Goal: Information Seeking & Learning: Find specific fact

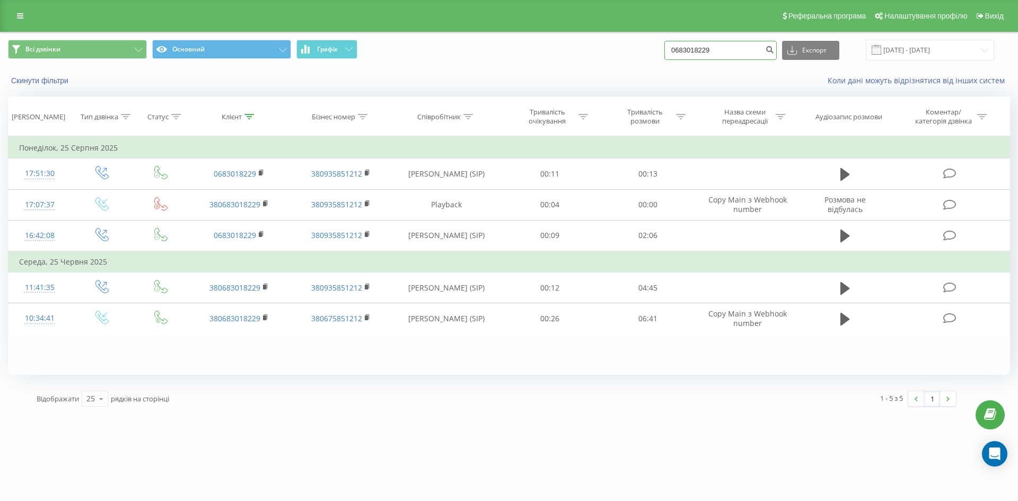
drag, startPoint x: 736, startPoint y: 46, endPoint x: 588, endPoint y: 49, distance: 148.5
click at [599, 49] on div "Всі дзвінки Основний Графік 0683018229 Експорт .csv .xls .xlsx 22.06.2025 - 22.…" at bounding box center [509, 50] width 1002 height 21
paste input
click at [685, 49] on input at bounding box center [720, 50] width 112 height 19
click at [705, 52] on input at bounding box center [720, 50] width 112 height 19
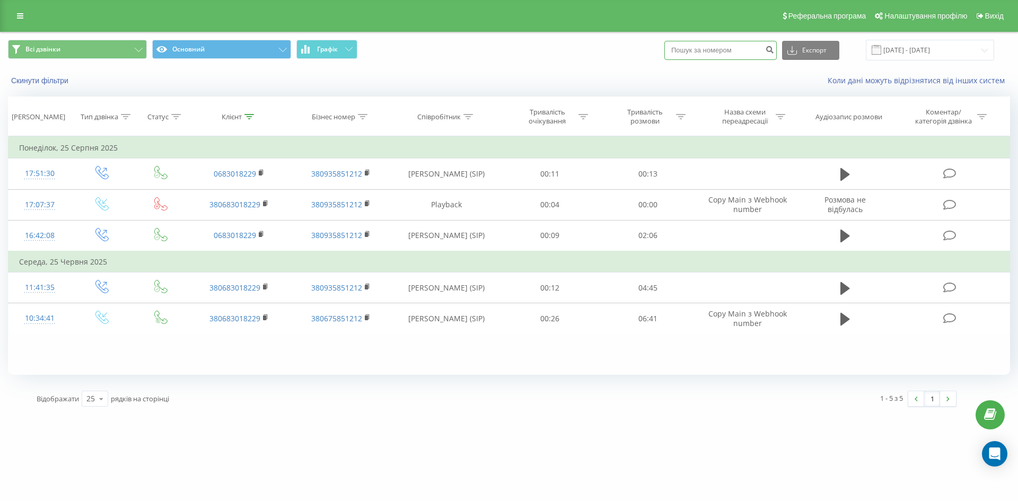
paste input
click at [705, 52] on input at bounding box center [720, 50] width 112 height 19
click at [688, 50] on input at bounding box center [720, 50] width 112 height 19
paste input "0979768970"
type input "0979768970"
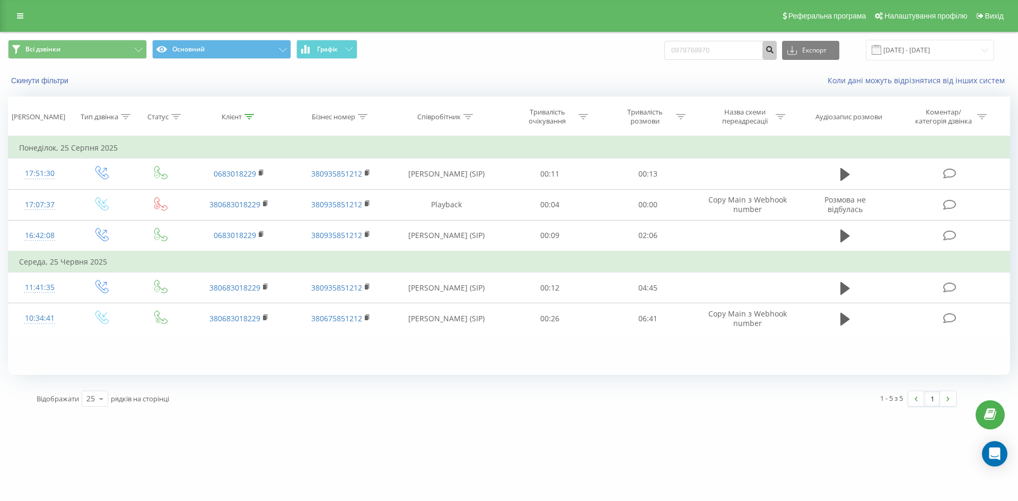
click at [777, 55] on button "submit" at bounding box center [769, 50] width 14 height 19
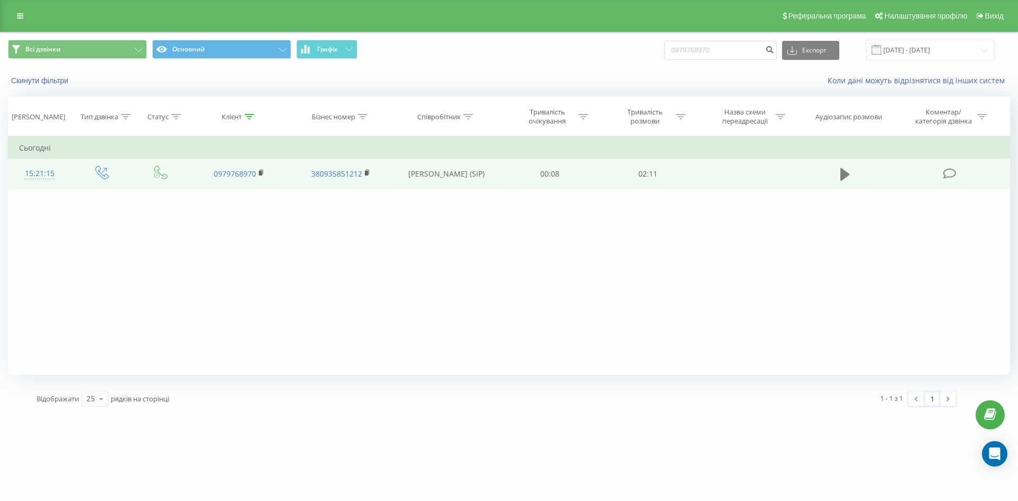
click at [843, 176] on icon at bounding box center [845, 174] width 10 height 13
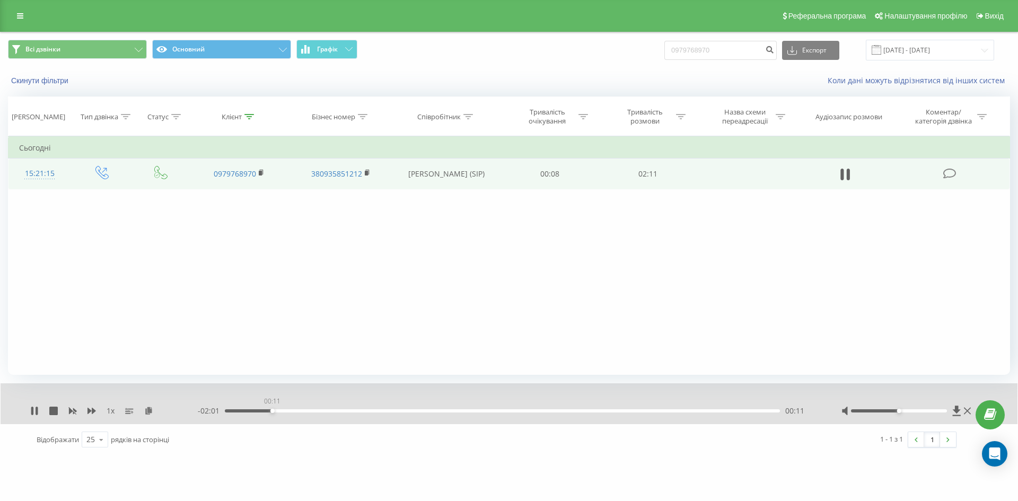
click at [272, 411] on div "00:11" at bounding box center [502, 410] width 555 height 3
click at [299, 411] on div "00:17" at bounding box center [502, 410] width 555 height 3
click at [320, 411] on div "00:18" at bounding box center [502, 410] width 555 height 3
click at [359, 411] on div "00:32" at bounding box center [502, 410] width 555 height 3
click at [381, 410] on div "00:37" at bounding box center [502, 410] width 555 height 3
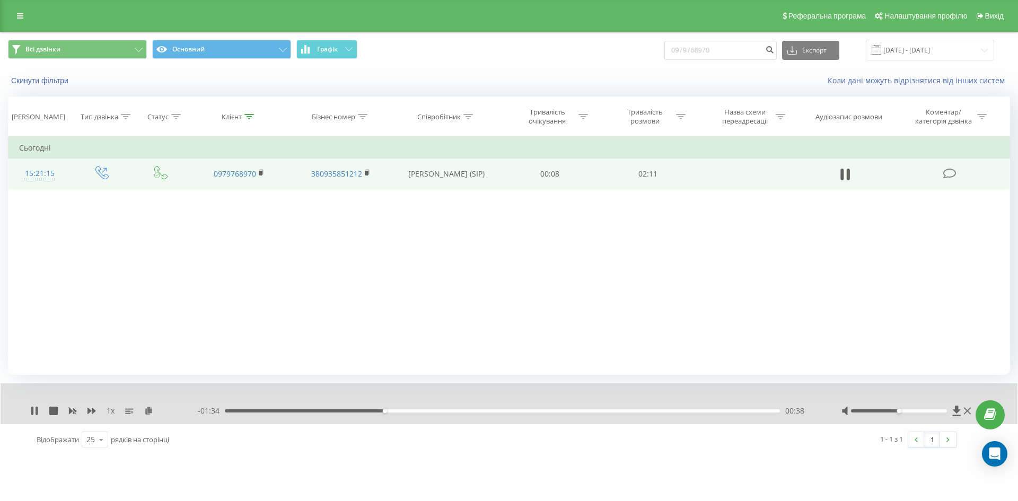
click at [397, 411] on div "00:38" at bounding box center [502, 410] width 555 height 3
click at [412, 411] on div "00:41" at bounding box center [502, 410] width 555 height 3
click at [446, 411] on div "00:52" at bounding box center [502, 410] width 555 height 3
click at [482, 411] on div "00:57" at bounding box center [502, 410] width 555 height 3
click at [39, 410] on div "1 x" at bounding box center [114, 411] width 168 height 11
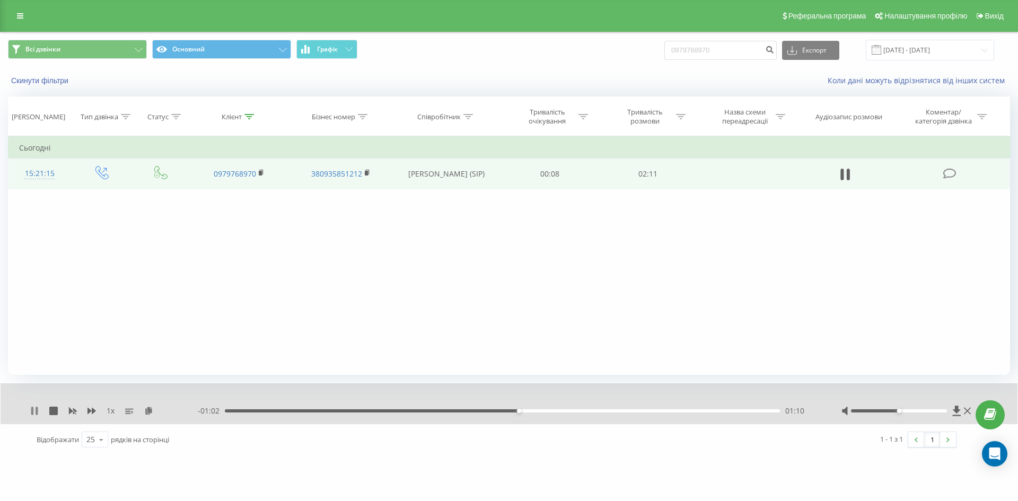
click at [36, 411] on icon at bounding box center [34, 411] width 8 height 8
click at [33, 413] on icon at bounding box center [34, 411] width 6 height 8
click at [37, 412] on icon at bounding box center [37, 411] width 2 height 8
drag, startPoint x: 711, startPoint y: 54, endPoint x: 526, endPoint y: 61, distance: 185.2
click at [547, 60] on div "Всі дзвінки Основний Графік 0979768970 Експорт .csv .xls .xlsx 22.06.2025 - 22.…" at bounding box center [509, 50] width 1002 height 21
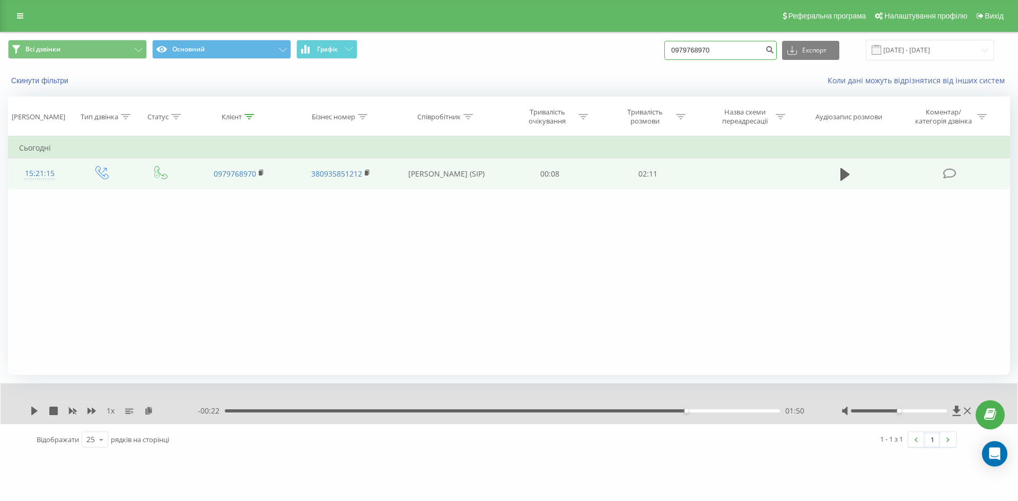
paste input "675675672"
type input "0675675672"
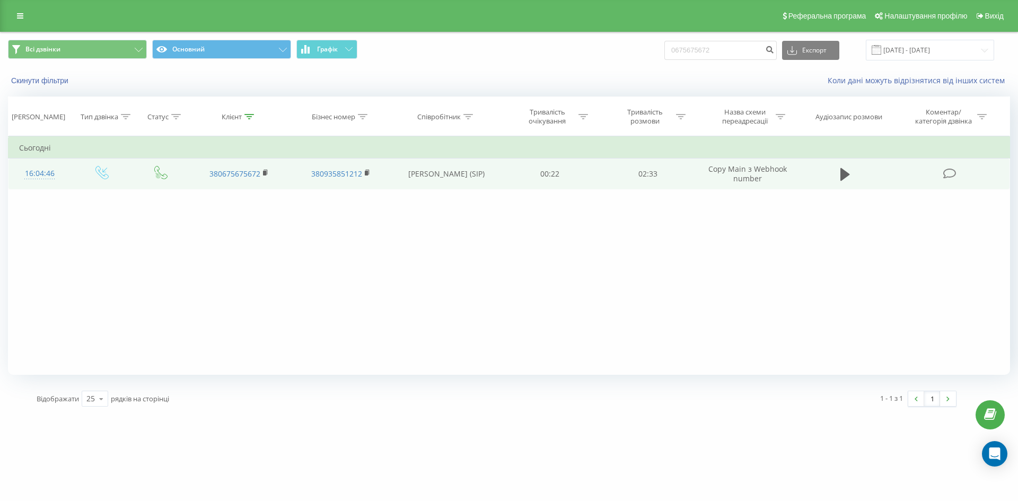
click at [421, 174] on td "Гребенніков Назар (SIP)" at bounding box center [446, 174] width 110 height 31
click at [846, 180] on icon at bounding box center [845, 174] width 10 height 15
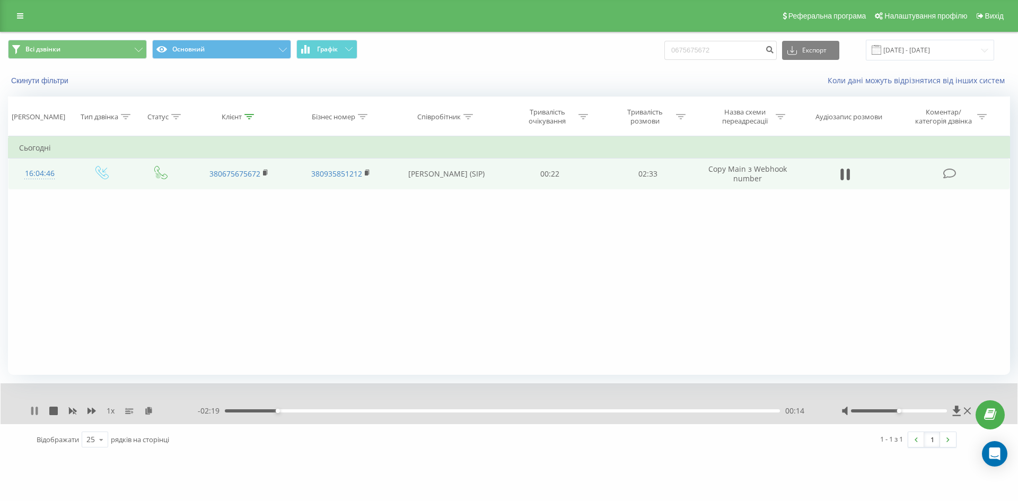
click at [36, 412] on icon at bounding box center [34, 411] width 8 height 8
drag, startPoint x: 726, startPoint y: 51, endPoint x: 588, endPoint y: 50, distance: 137.3
click at [617, 50] on div "Всі дзвінки Основний Графік 0675675672 Експорт .csv .xls .xlsx 22.06.2025 - 22.…" at bounding box center [509, 50] width 1002 height 21
paste input "380964581387"
click at [690, 51] on input "380964581387" at bounding box center [720, 50] width 112 height 19
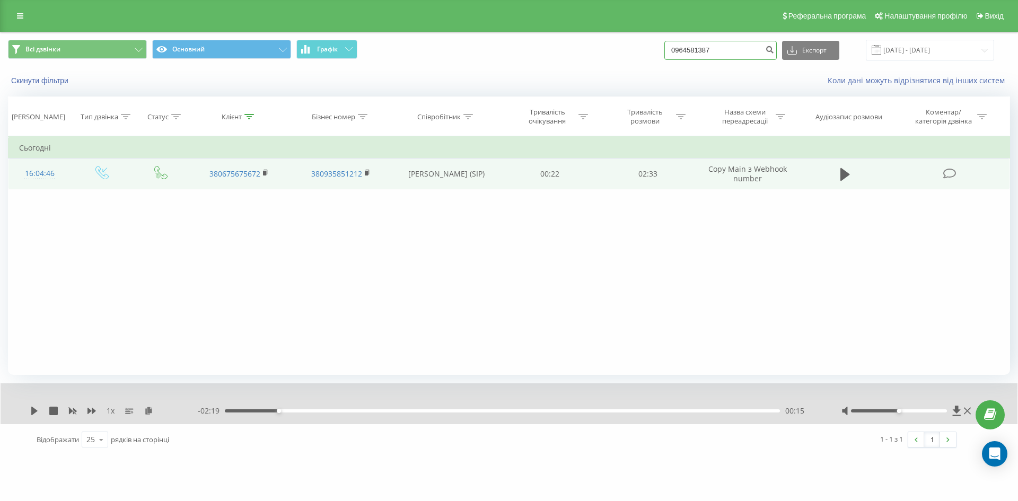
type input "0964581387"
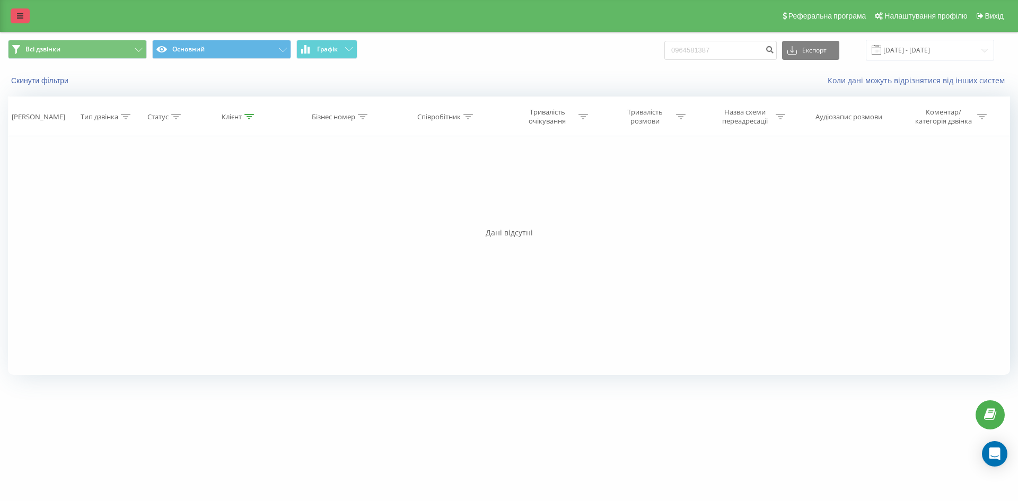
click at [17, 18] on icon at bounding box center [20, 15] width 6 height 7
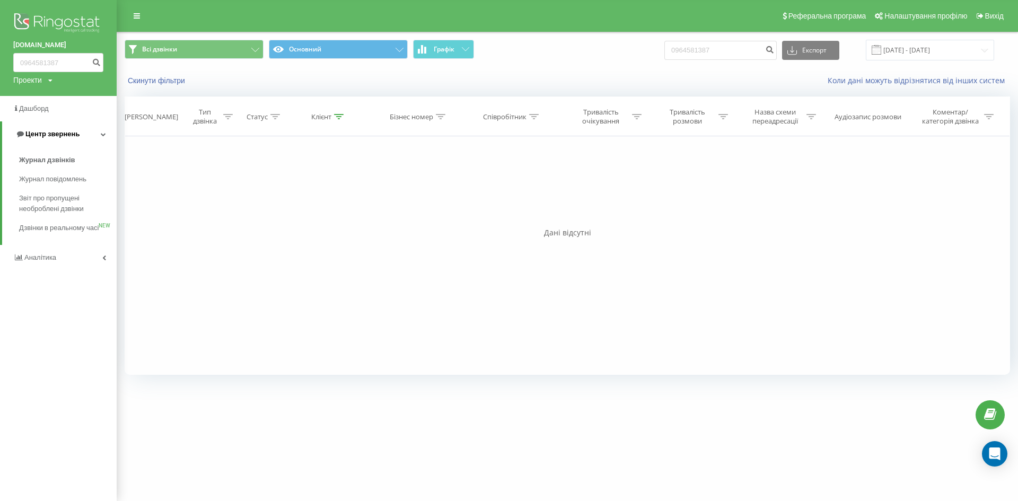
click at [102, 136] on icon at bounding box center [103, 133] width 5 height 5
click at [104, 132] on icon at bounding box center [104, 133] width 4 height 5
drag, startPoint x: 634, startPoint y: 52, endPoint x: 536, endPoint y: 54, distance: 98.1
click at [582, 54] on div "Всі дзвінки Основний Графік 0964581387 Експорт .csv .xls .xlsx 22.06.2025 - 22.…" at bounding box center [567, 50] width 885 height 21
paste input "71155000"
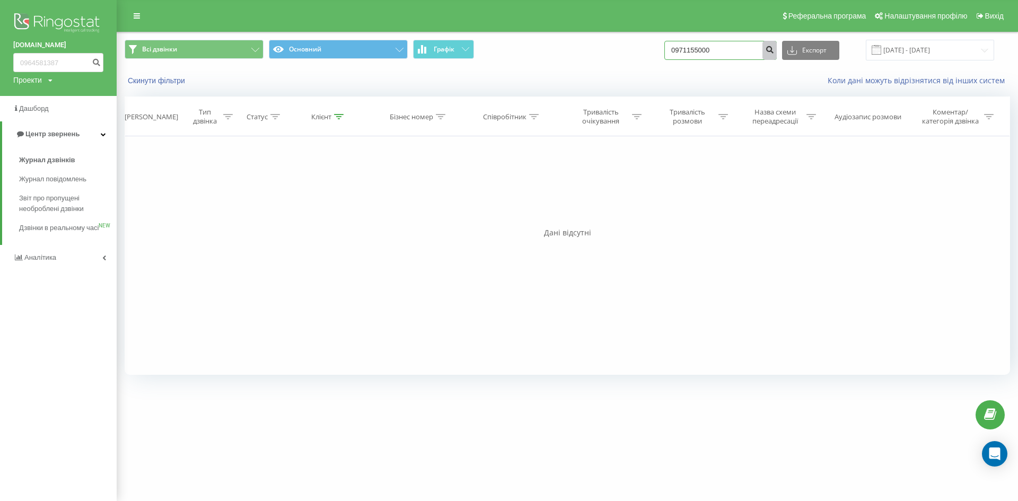
type input "0971155000"
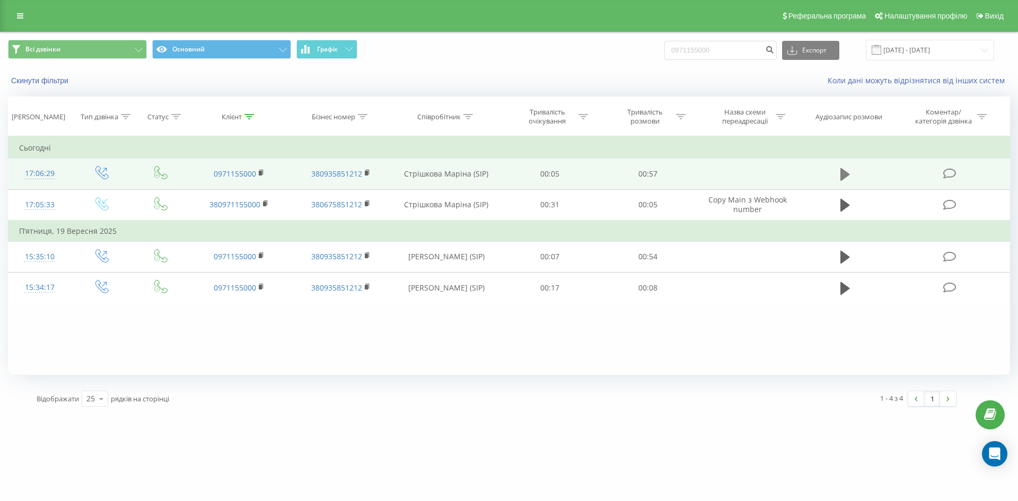
click at [847, 182] on button at bounding box center [845, 174] width 16 height 16
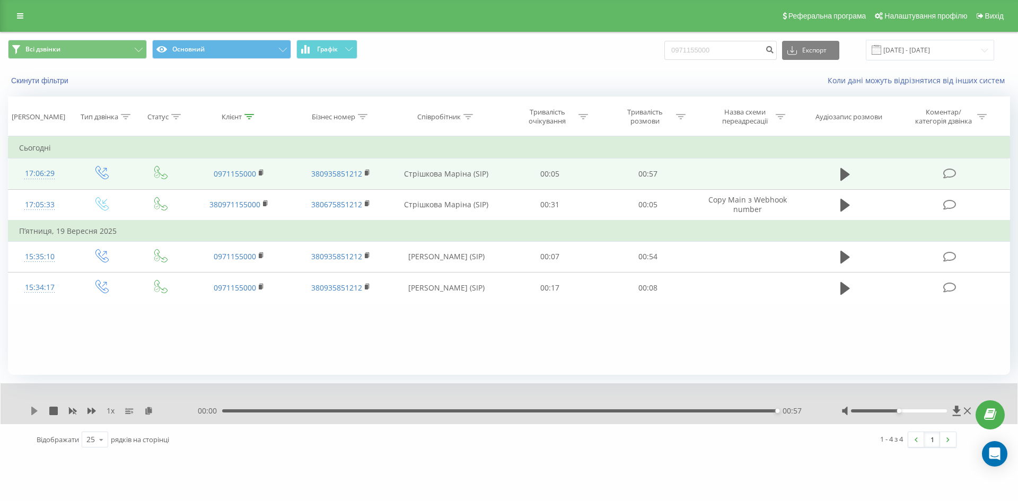
click at [36, 410] on icon at bounding box center [34, 411] width 6 height 8
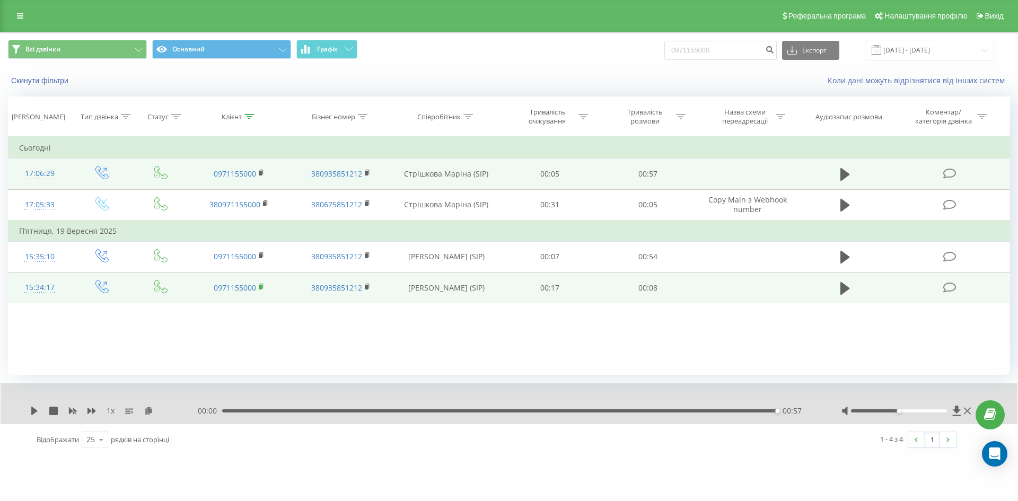
click at [261, 288] on rect at bounding box center [260, 287] width 3 height 5
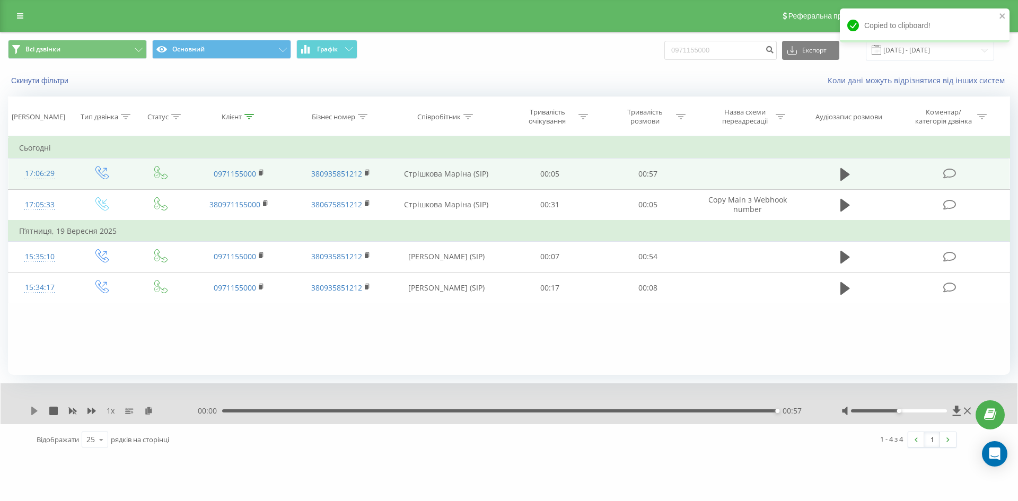
click at [35, 410] on icon at bounding box center [34, 411] width 6 height 8
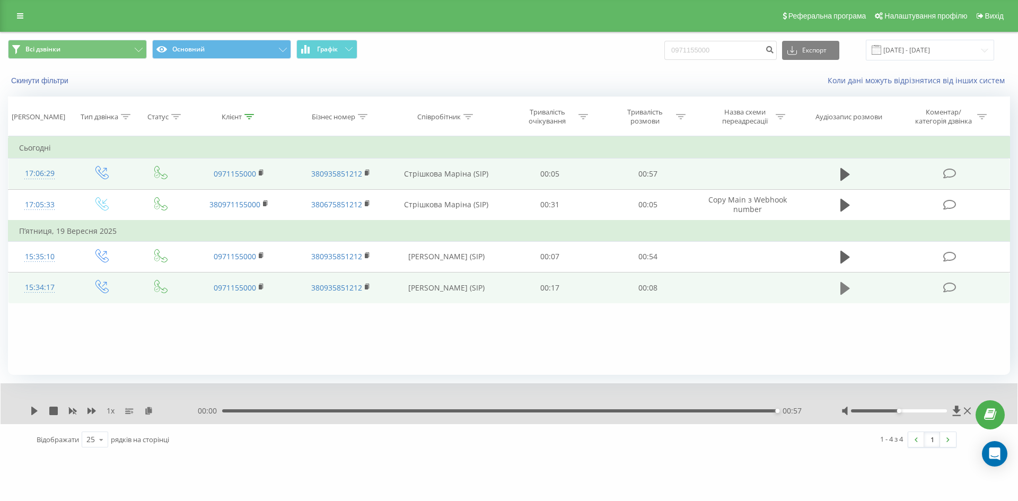
click at [841, 290] on icon at bounding box center [845, 287] width 10 height 13
click at [33, 409] on icon at bounding box center [32, 411] width 2 height 8
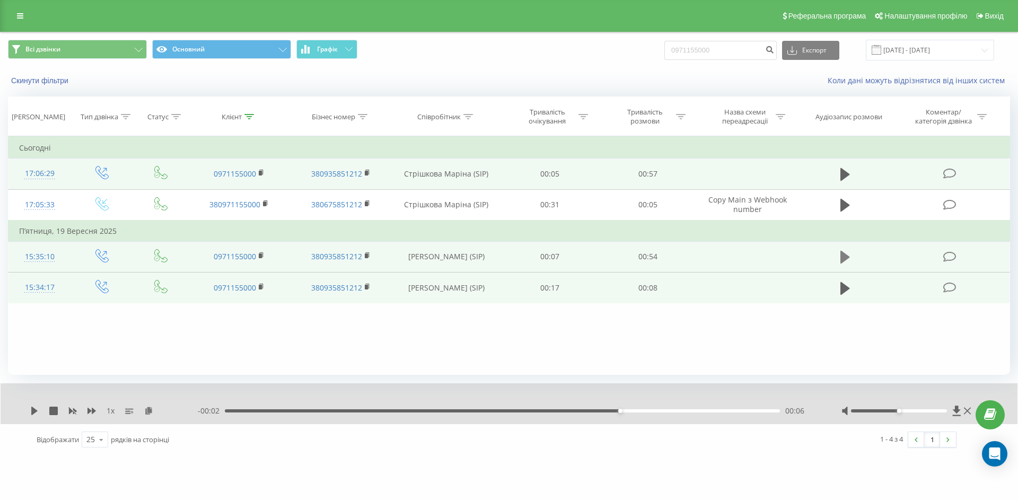
click at [844, 258] on icon at bounding box center [845, 257] width 10 height 13
click at [260, 253] on icon at bounding box center [262, 255] width 6 height 7
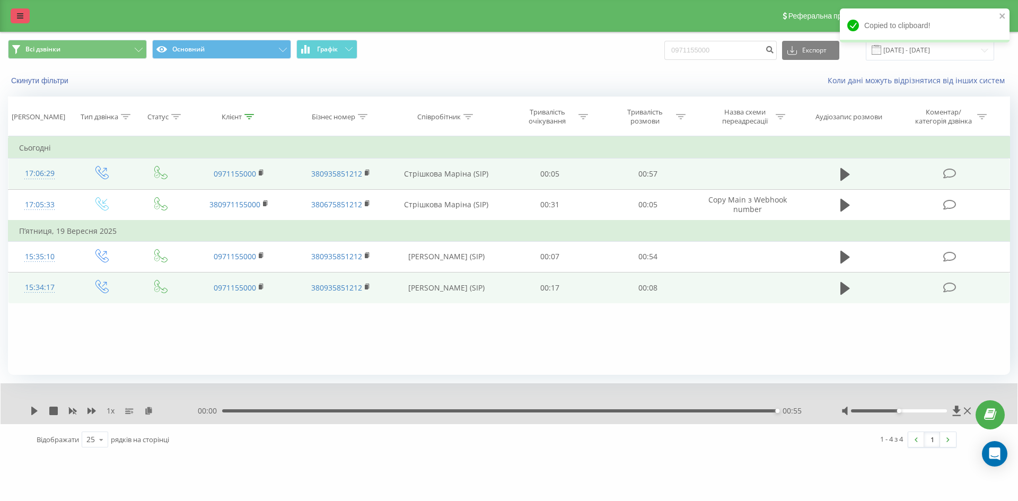
click at [17, 15] on icon at bounding box center [20, 15] width 6 height 7
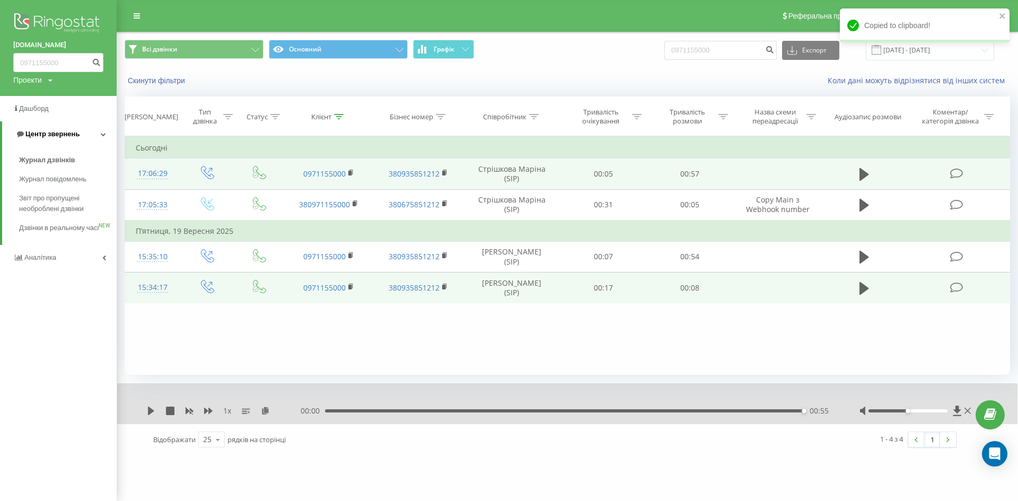
click at [98, 133] on link "Центр звернень" at bounding box center [59, 133] width 115 height 25
click at [104, 136] on icon at bounding box center [104, 133] width 4 height 5
click at [56, 160] on span "Журнал дзвінків" at bounding box center [47, 160] width 56 height 11
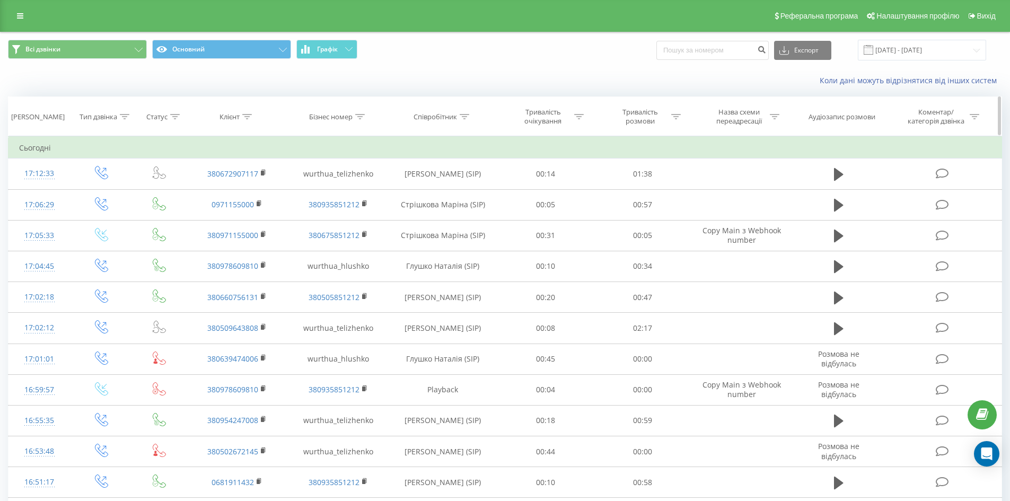
click at [464, 119] on icon at bounding box center [465, 116] width 10 height 5
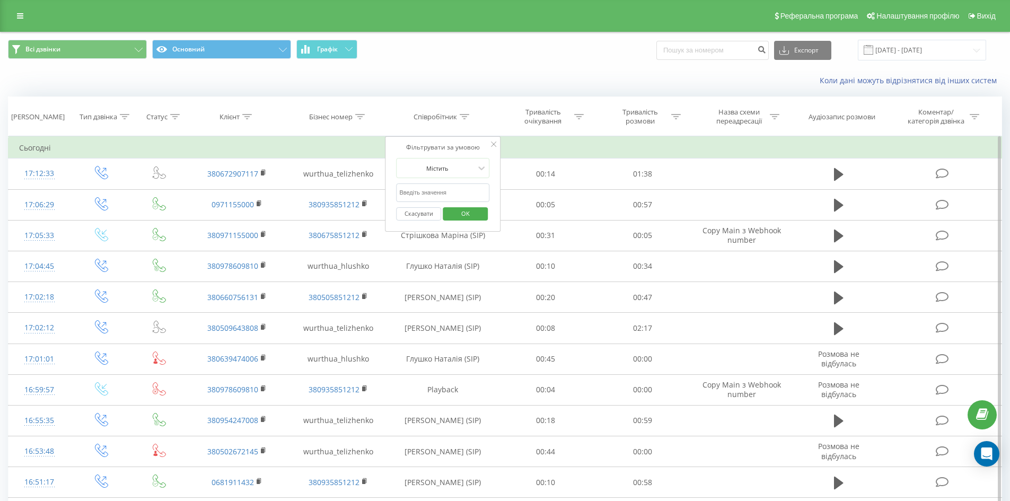
click at [436, 196] on input "text" at bounding box center [442, 192] width 93 height 19
type input "[PERSON_NAME]"
click at [456, 215] on span "OK" at bounding box center [466, 213] width 30 height 16
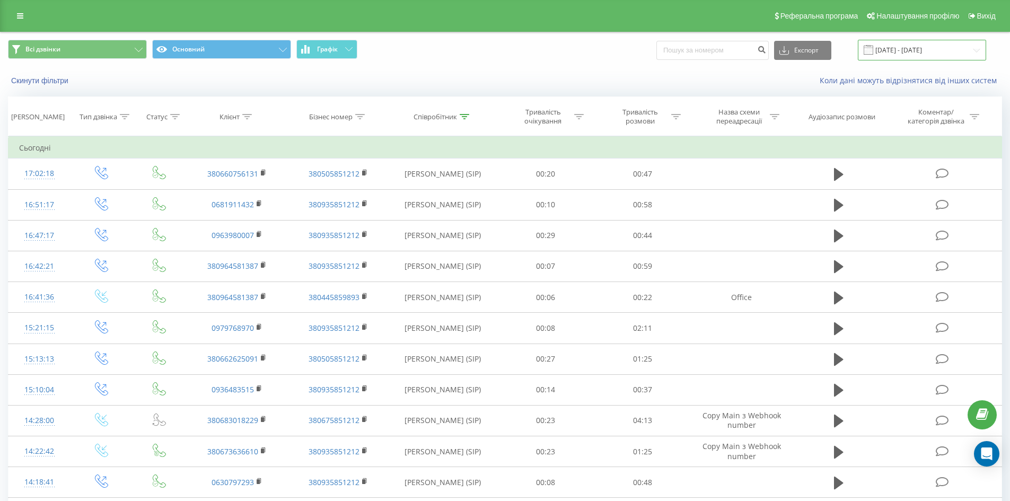
drag, startPoint x: 907, startPoint y: 49, endPoint x: 897, endPoint y: 60, distance: 14.6
click at [907, 49] on input "[DATE] - [DATE]" at bounding box center [922, 50] width 128 height 21
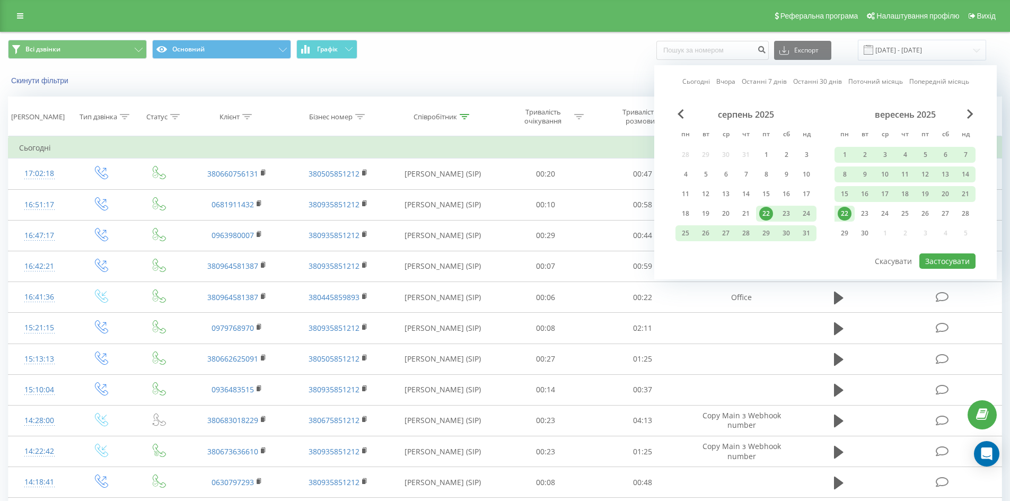
click at [843, 216] on div "22" at bounding box center [845, 214] width 14 height 14
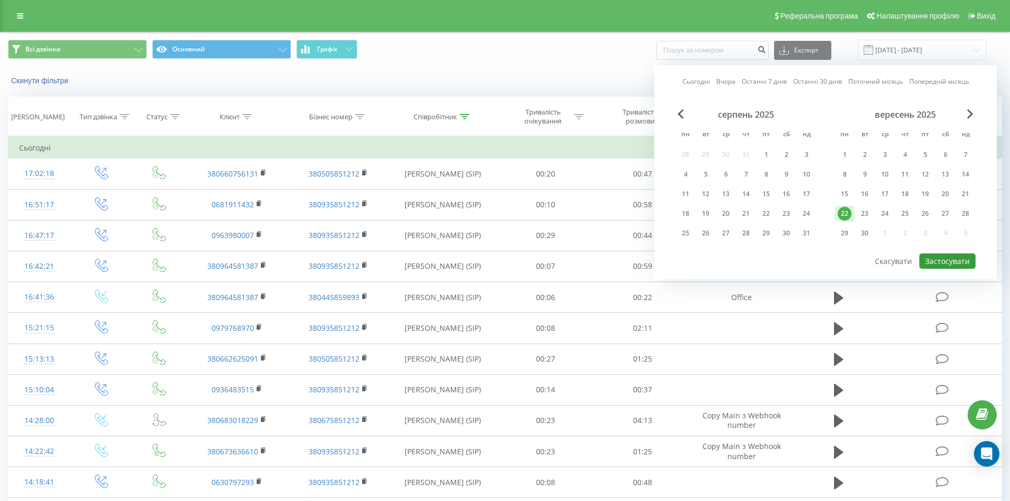
click at [953, 260] on button "Застосувати" at bounding box center [947, 260] width 56 height 15
type input "[DATE] - [DATE]"
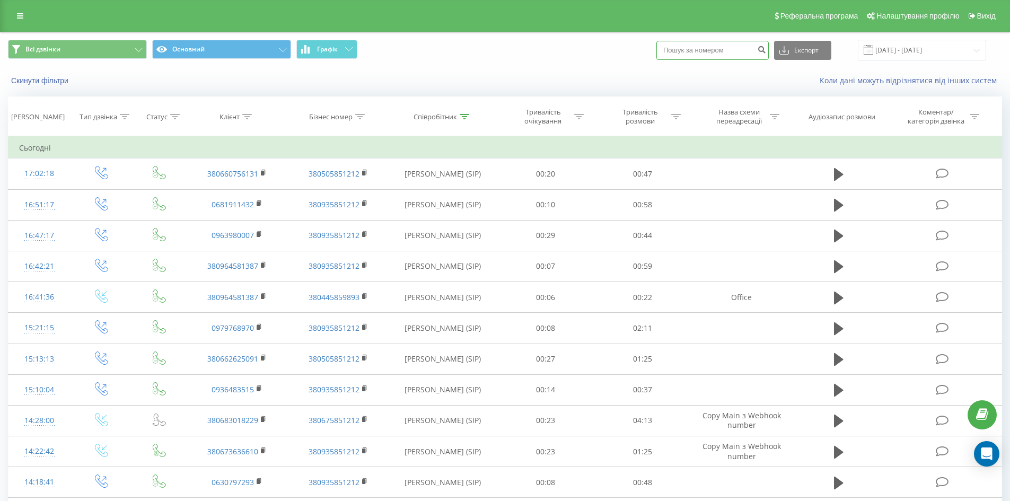
click at [677, 52] on input at bounding box center [712, 50] width 112 height 19
paste input "380971440428"
click at [680, 53] on input "380971440428" at bounding box center [712, 50] width 112 height 19
type input "0971440428"
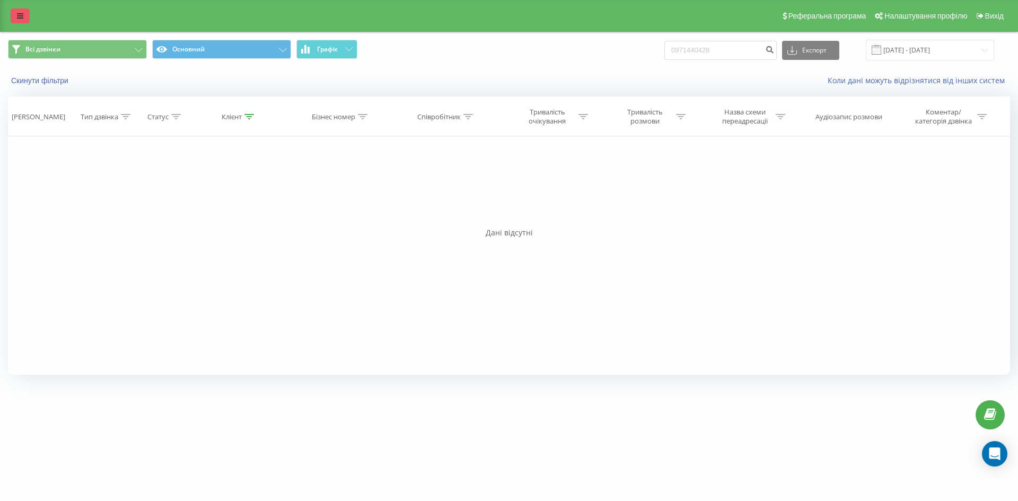
click at [22, 16] on icon at bounding box center [20, 15] width 6 height 7
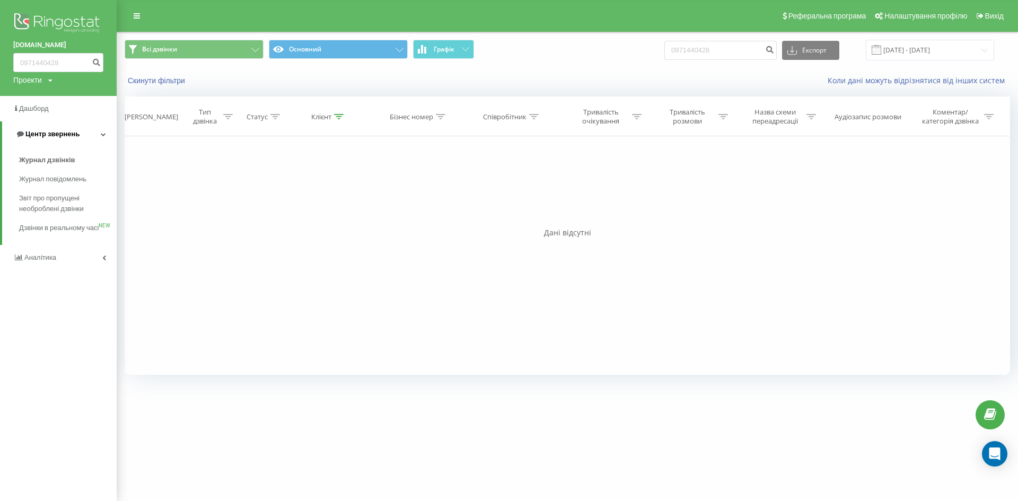
click at [102, 134] on icon at bounding box center [103, 133] width 5 height 5
click at [103, 138] on link "Центр звернень" at bounding box center [58, 133] width 117 height 25
click at [61, 160] on span "Журнал дзвінків" at bounding box center [47, 160] width 56 height 11
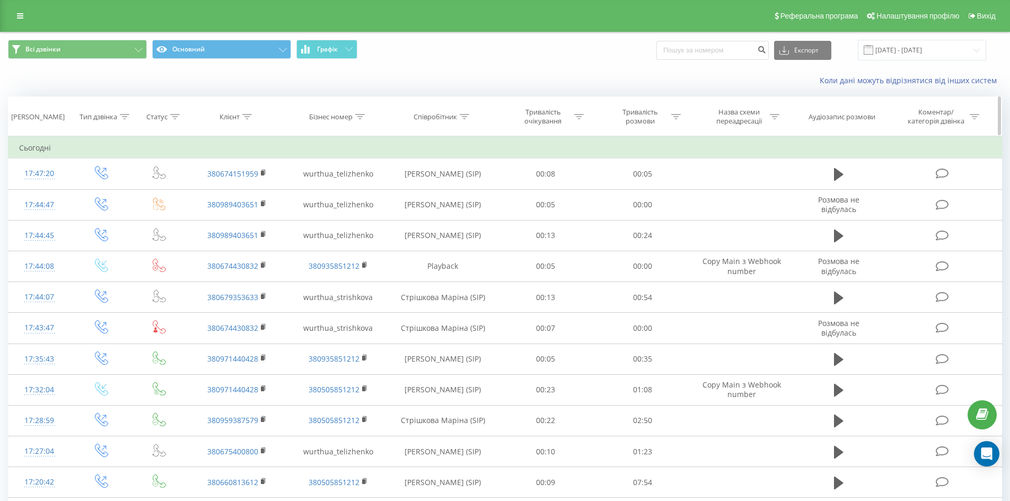
click at [465, 118] on icon at bounding box center [465, 116] width 10 height 5
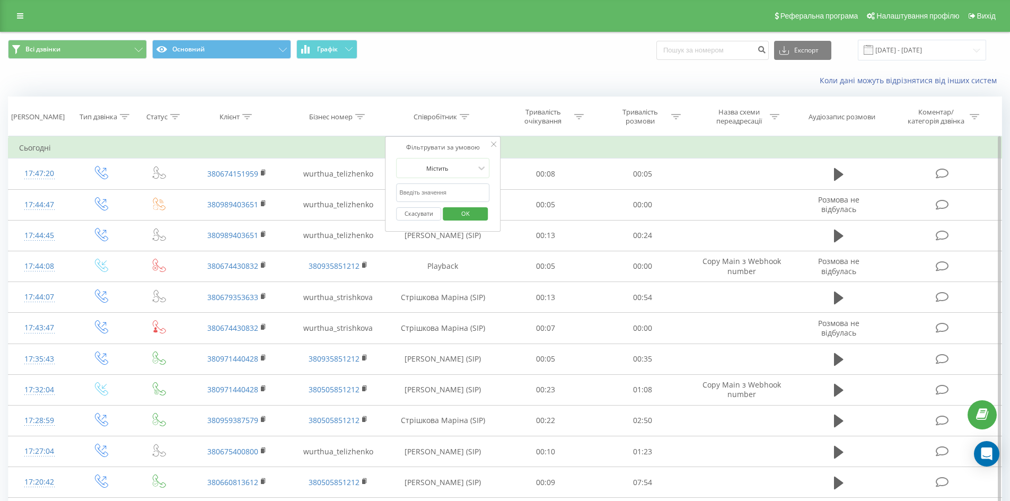
click at [446, 191] on input "text" at bounding box center [442, 192] width 93 height 19
type input "[PERSON_NAME]"
click at [467, 207] on span "OK" at bounding box center [466, 213] width 30 height 16
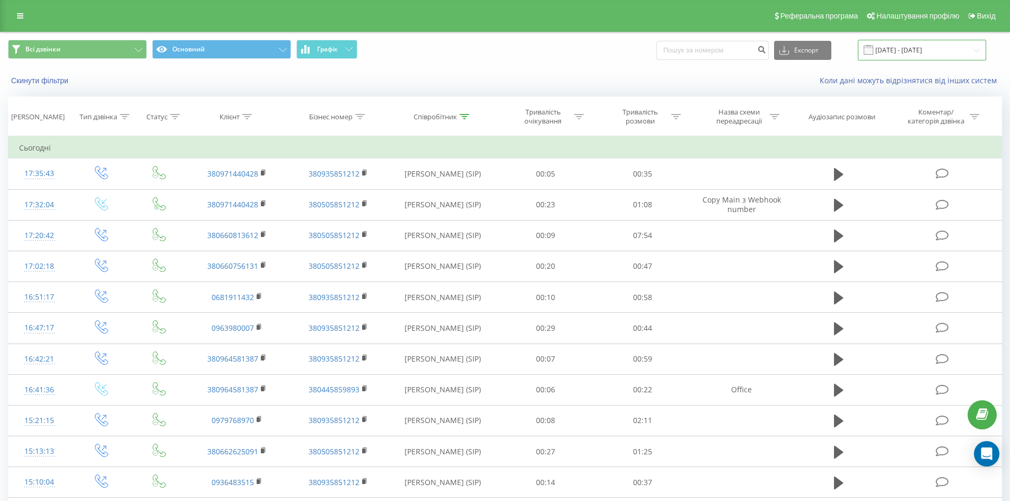
click at [879, 57] on input "[DATE] - [DATE]" at bounding box center [922, 50] width 128 height 21
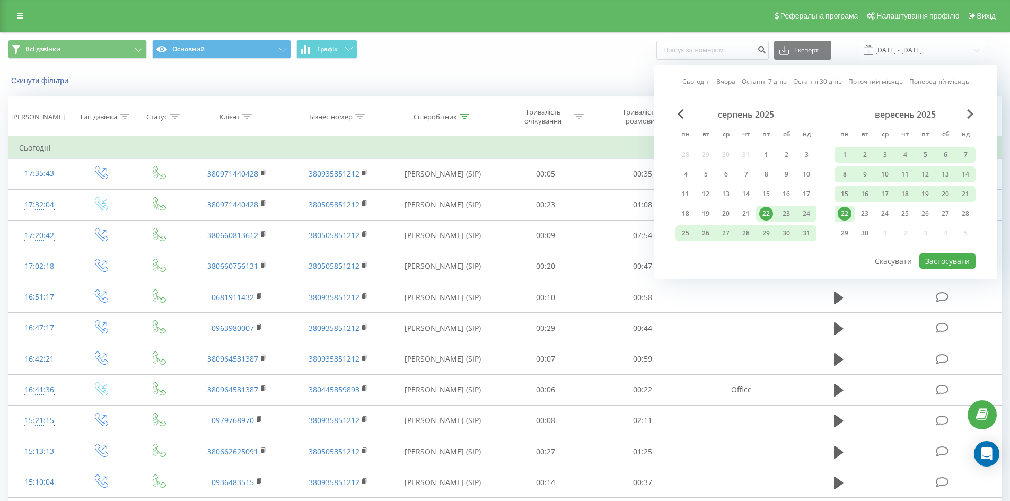
click at [849, 217] on div "22" at bounding box center [845, 214] width 14 height 14
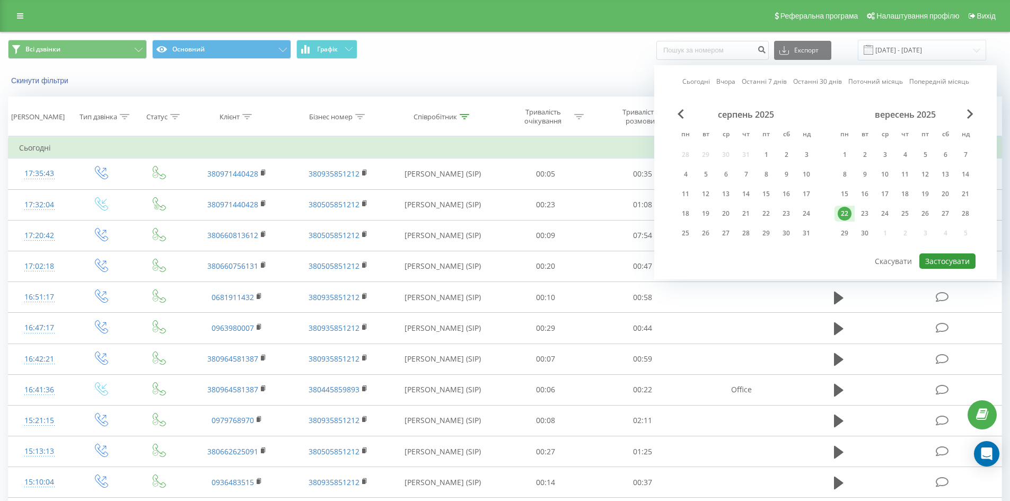
click at [926, 261] on button "Застосувати" at bounding box center [947, 260] width 56 height 15
type input "[DATE] - [DATE]"
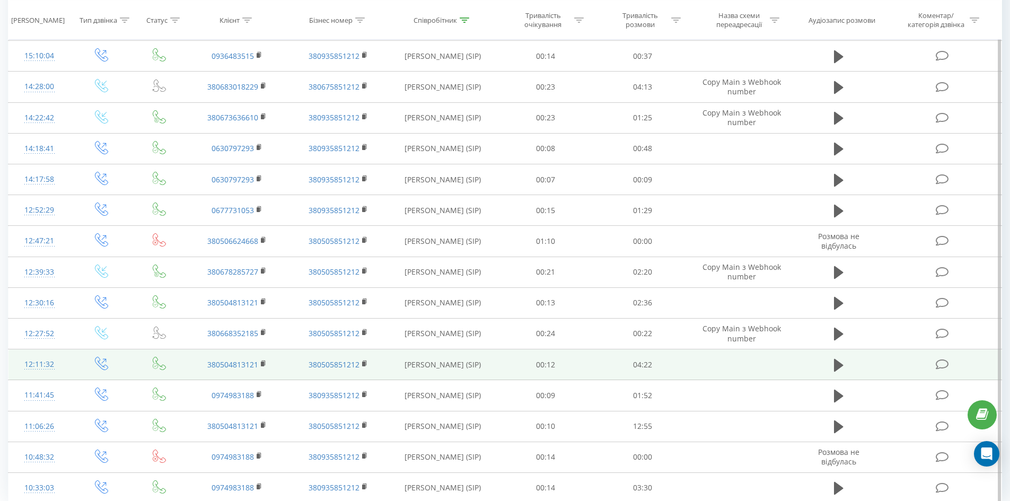
scroll to position [469, 0]
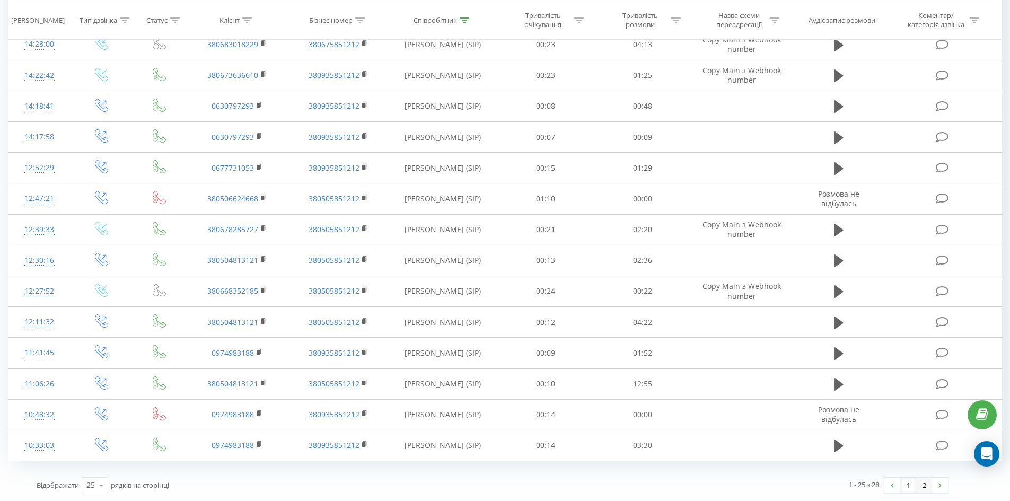
click at [923, 487] on link "2" at bounding box center [924, 485] width 16 height 15
